Goal: Information Seeking & Learning: Learn about a topic

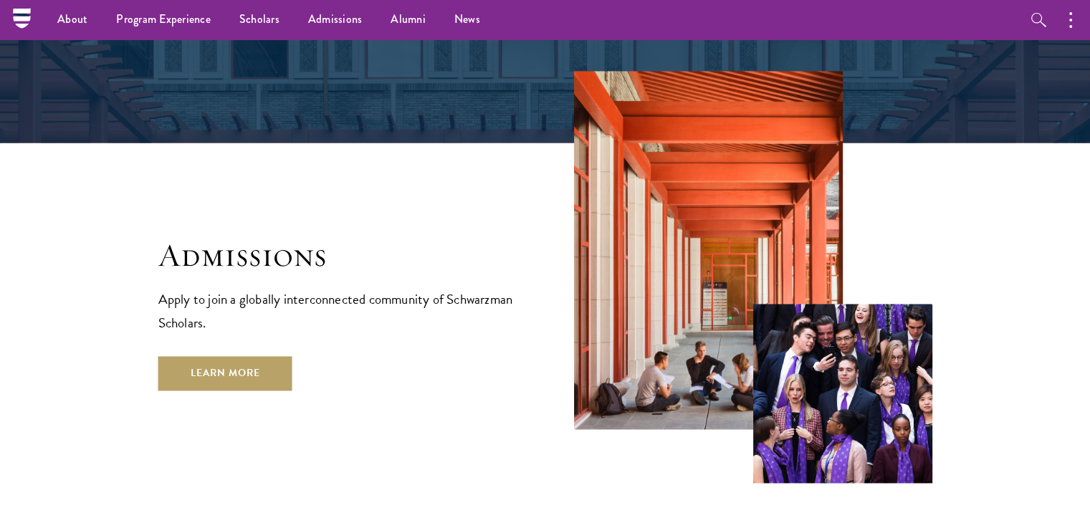
scroll to position [2216, 0]
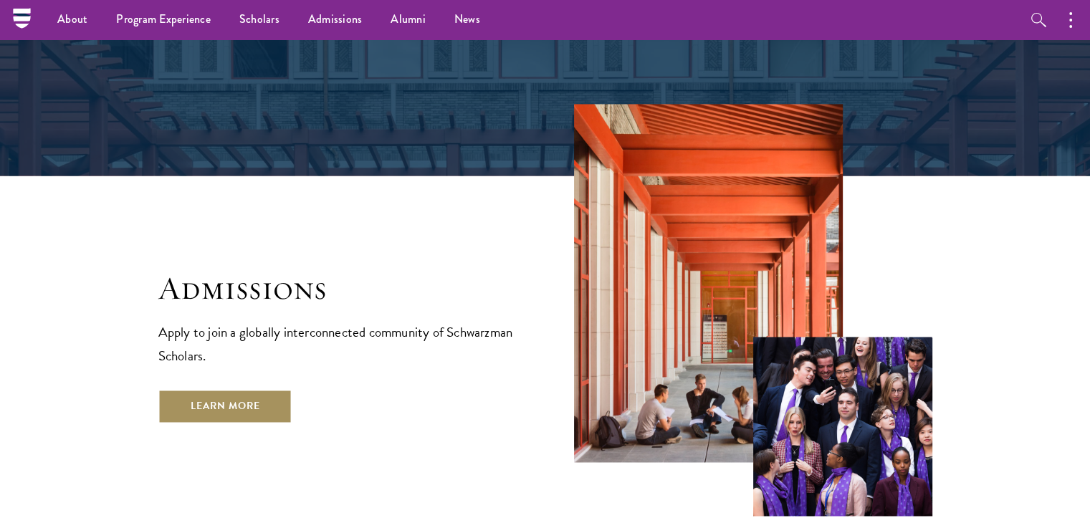
click at [191, 389] on link "Learn More" at bounding box center [225, 406] width 134 height 34
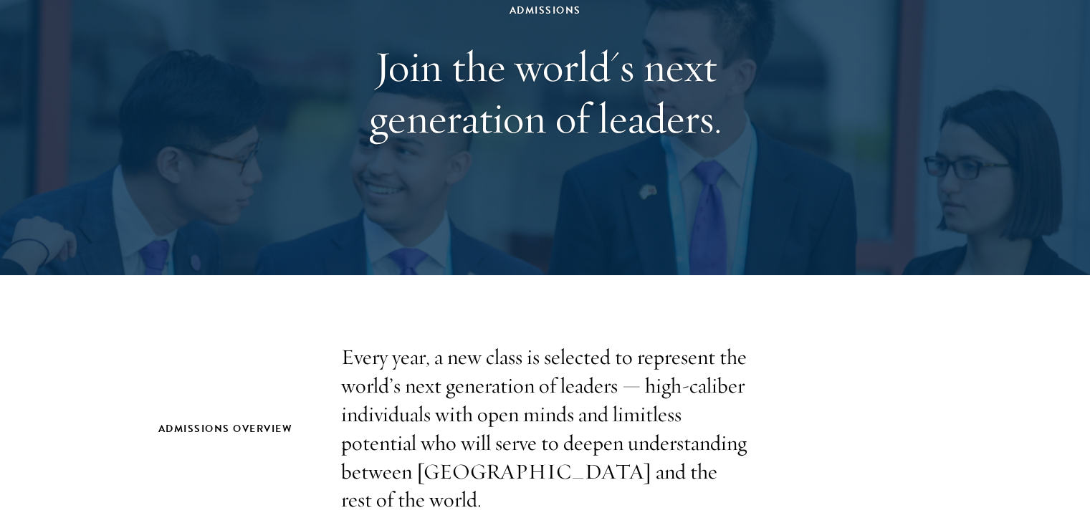
scroll to position [166, 0]
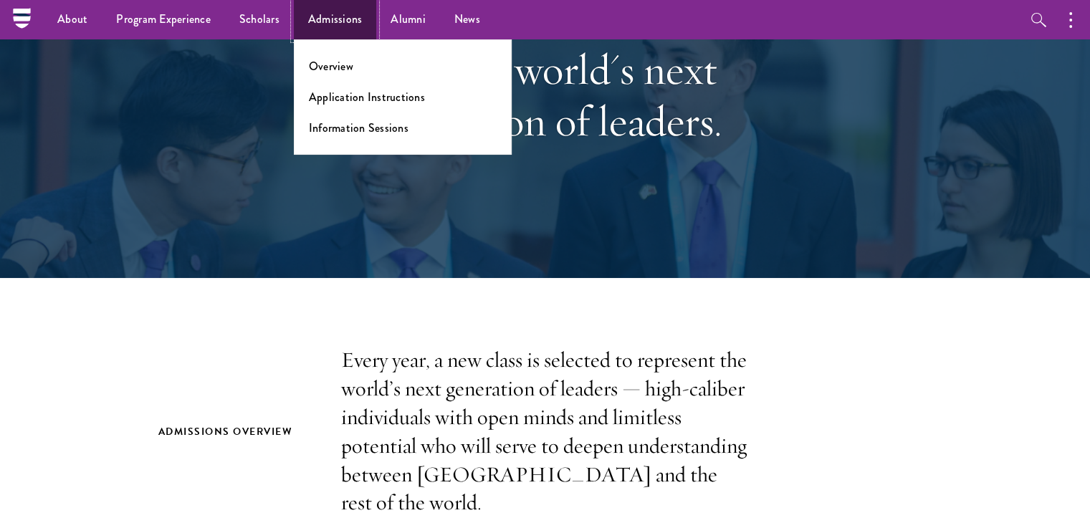
click at [333, 13] on link "Admissions" at bounding box center [335, 19] width 83 height 39
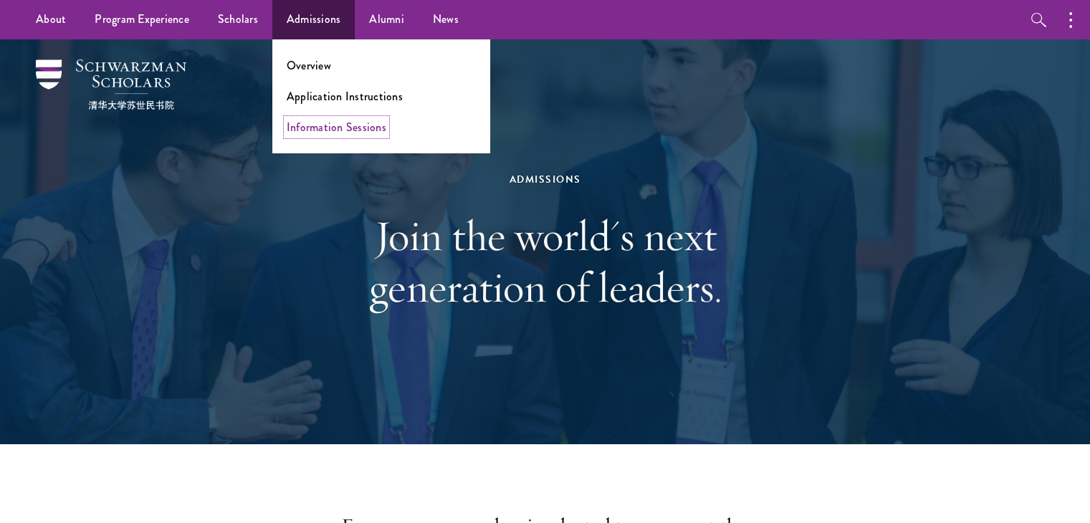
click at [356, 129] on link "Information Sessions" at bounding box center [337, 127] width 100 height 16
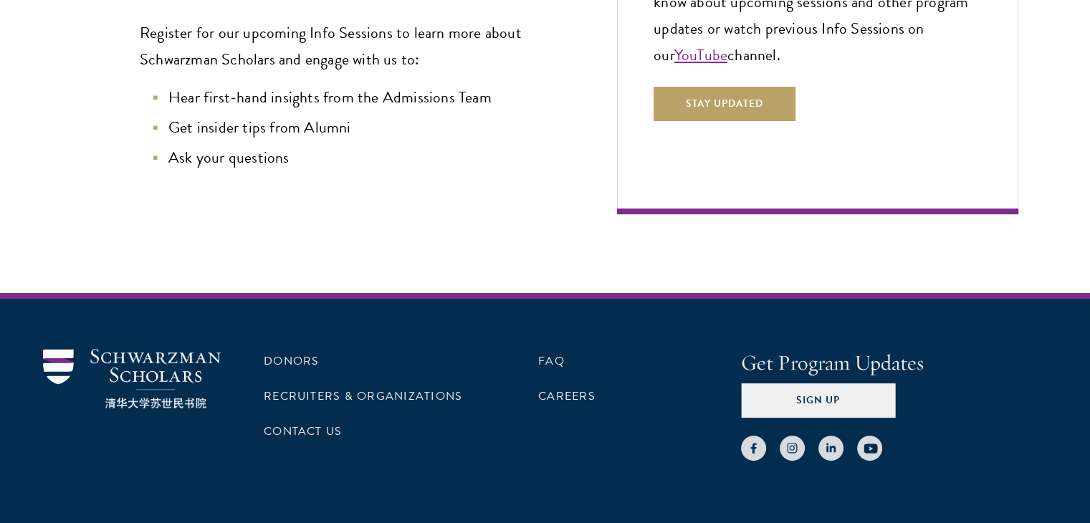
scroll to position [487, 0]
